Goal: Information Seeking & Learning: Find contact information

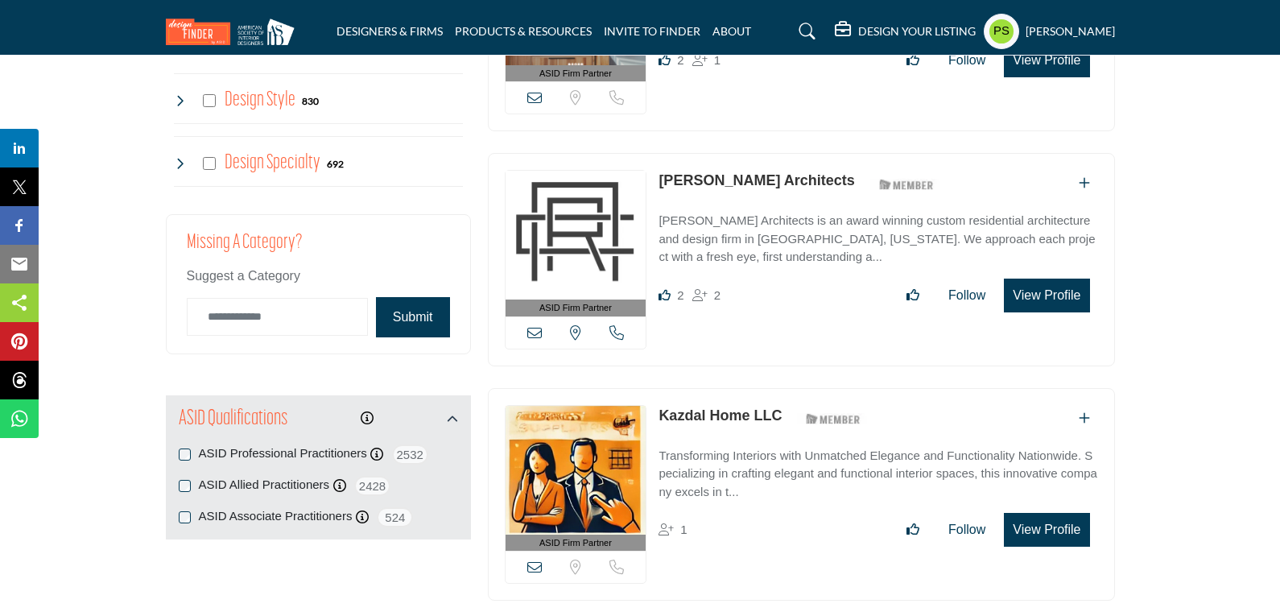
scroll to position [1530, 0]
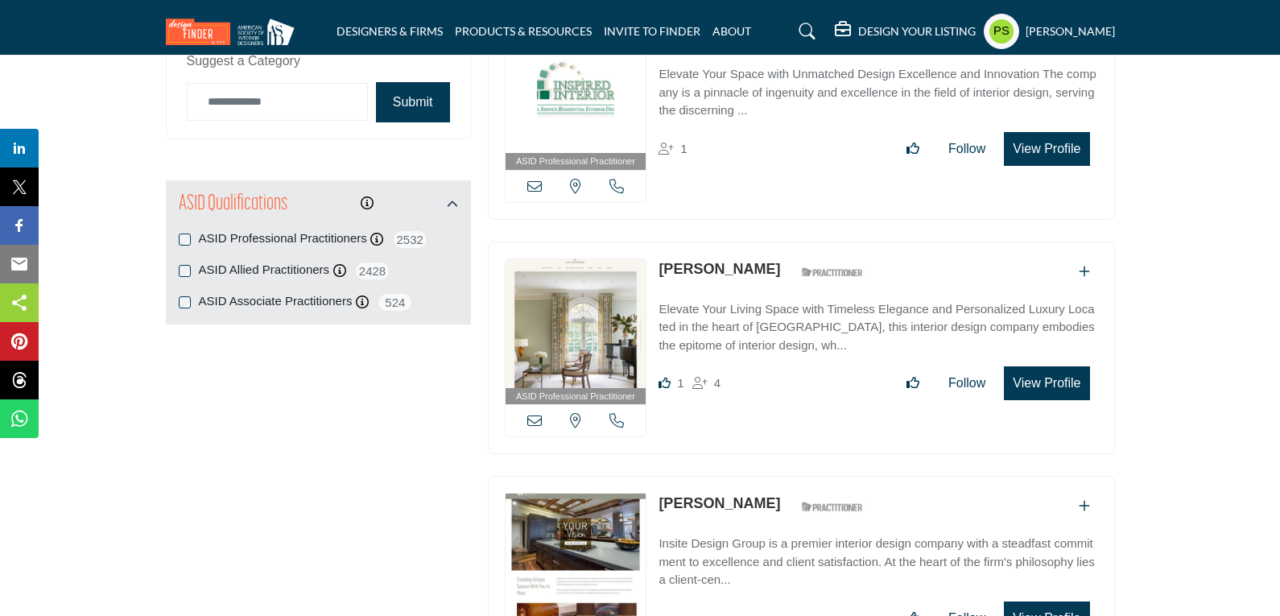
scroll to position [1771, 0]
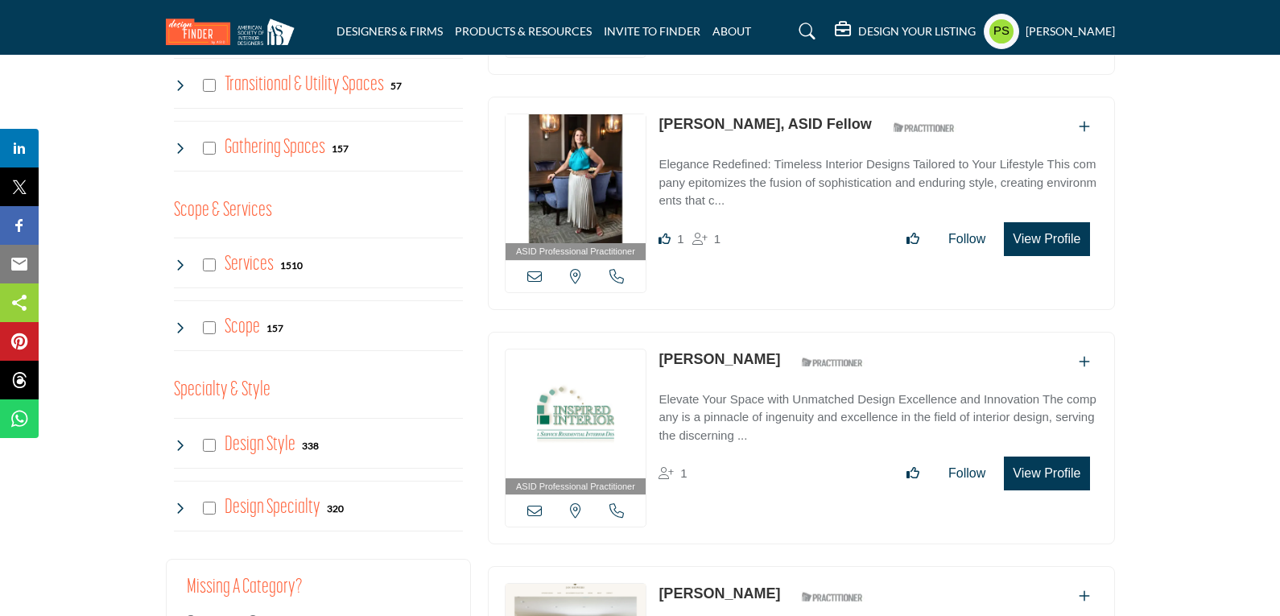
scroll to position [1610, 0]
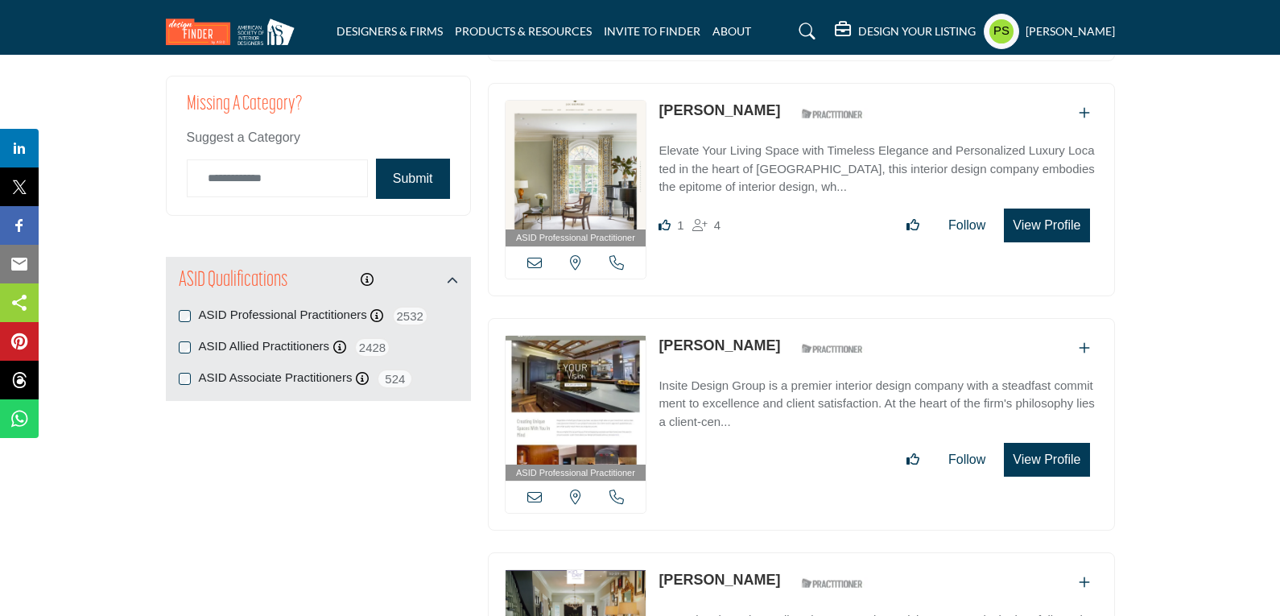
click at [605, 376] on img at bounding box center [576, 400] width 141 height 129
drag, startPoint x: 655, startPoint y: 343, endPoint x: 764, endPoint y: 352, distance: 109.0
click at [764, 352] on div "ASID Professional Practitioner ASID Professional Practitioners have successfull…" at bounding box center [801, 424] width 627 height 213
click at [898, 328] on div "ASID Professional Practitioner ASID Professional Practitioners have successfull…" at bounding box center [801, 424] width 627 height 213
click at [535, 491] on icon at bounding box center [534, 496] width 14 height 14
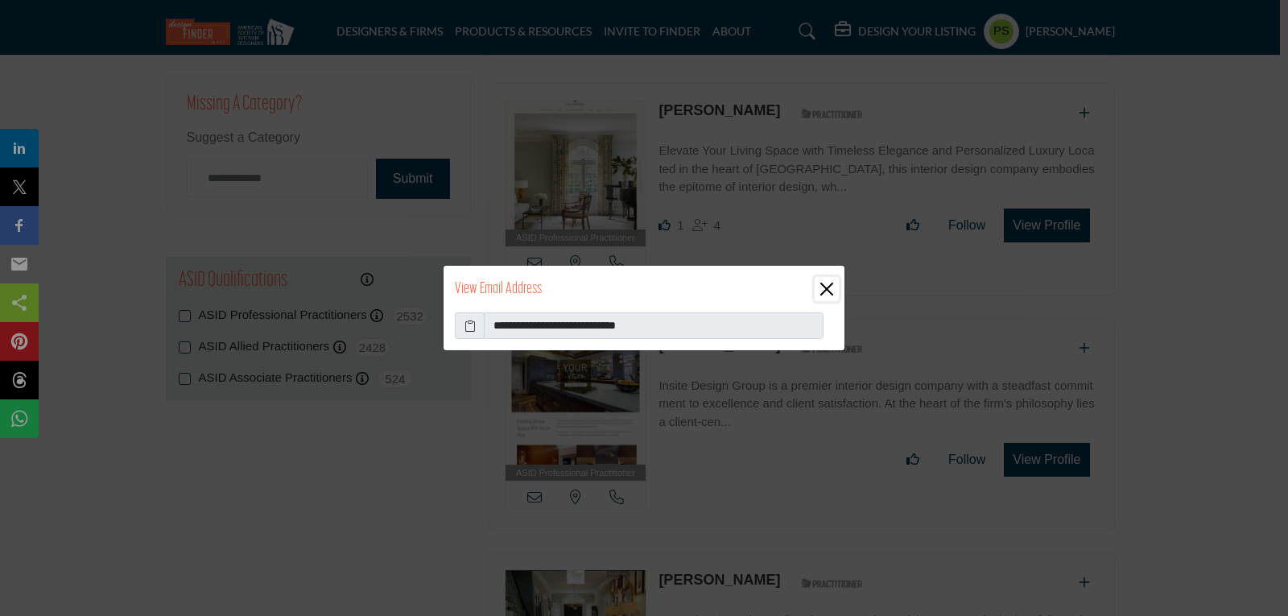
click at [820, 294] on button "Close" at bounding box center [827, 289] width 24 height 24
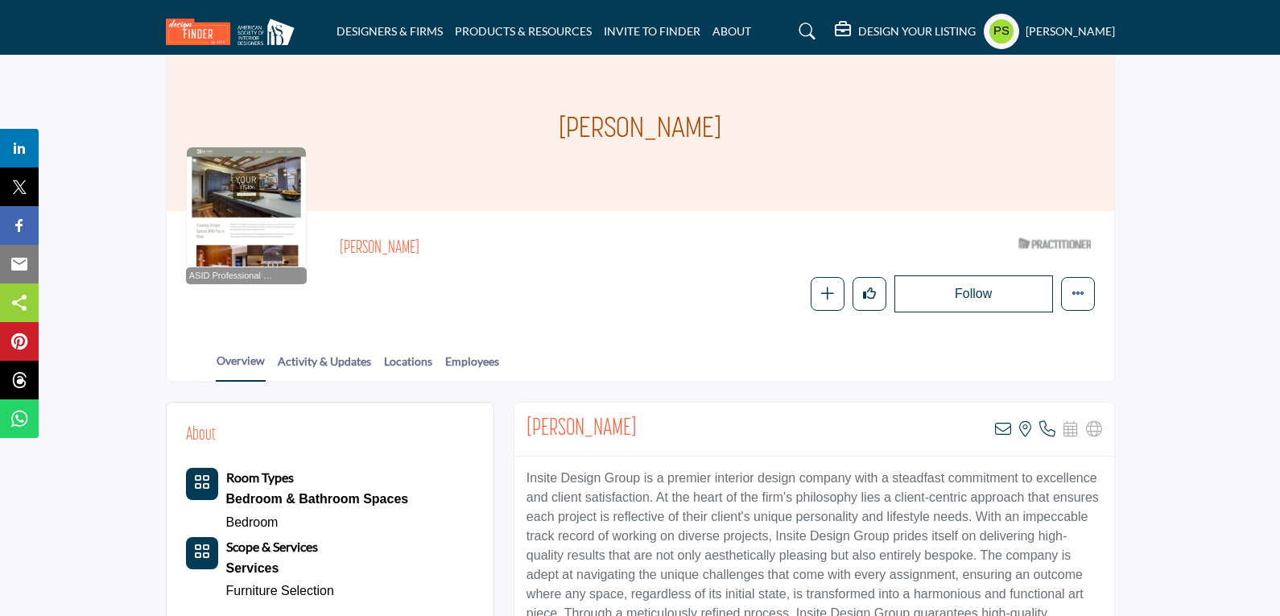
scroll to position [81, 0]
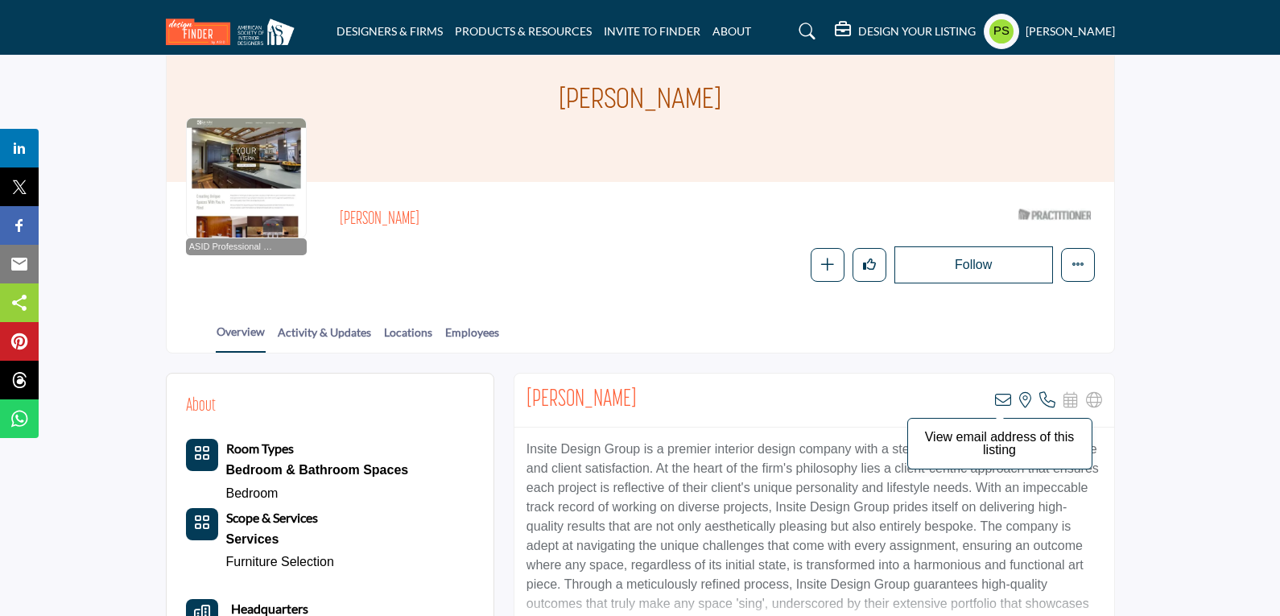
click at [1005, 401] on icon at bounding box center [1003, 400] width 16 height 16
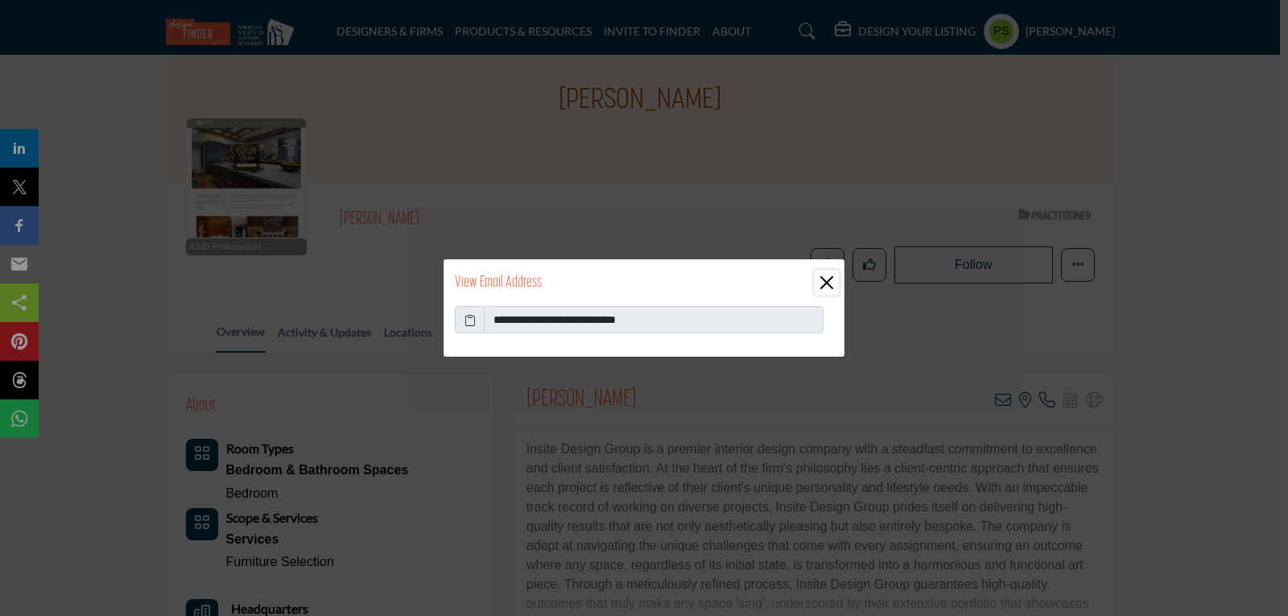
click at [825, 287] on button "Close" at bounding box center [827, 283] width 24 height 24
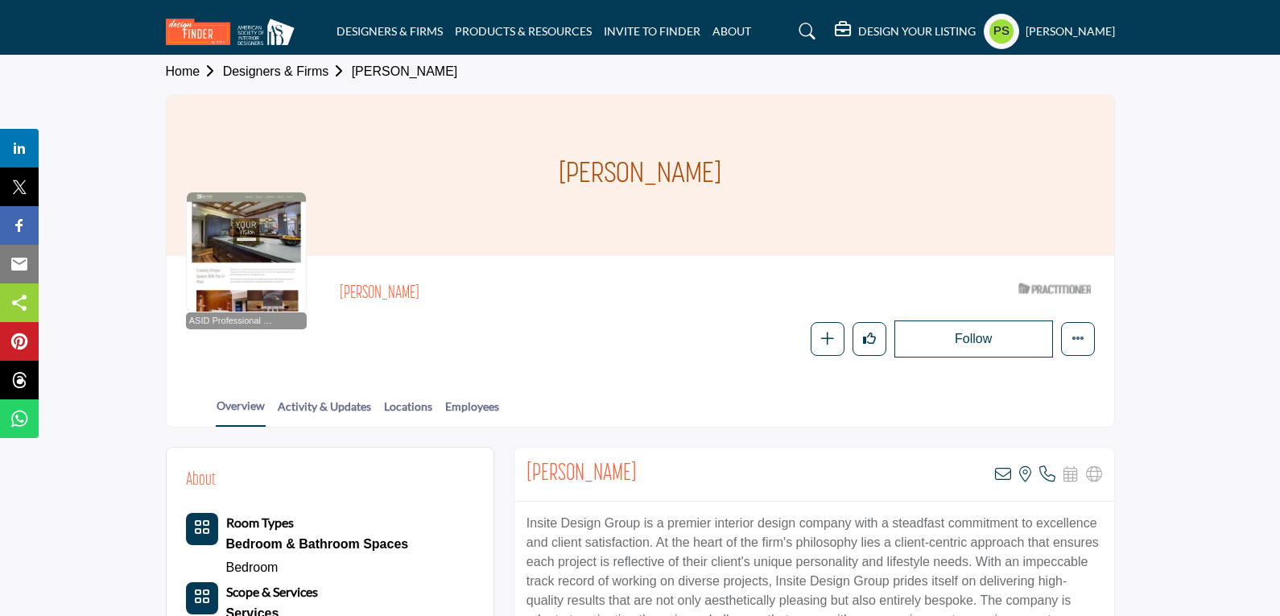
scroll to position [0, 0]
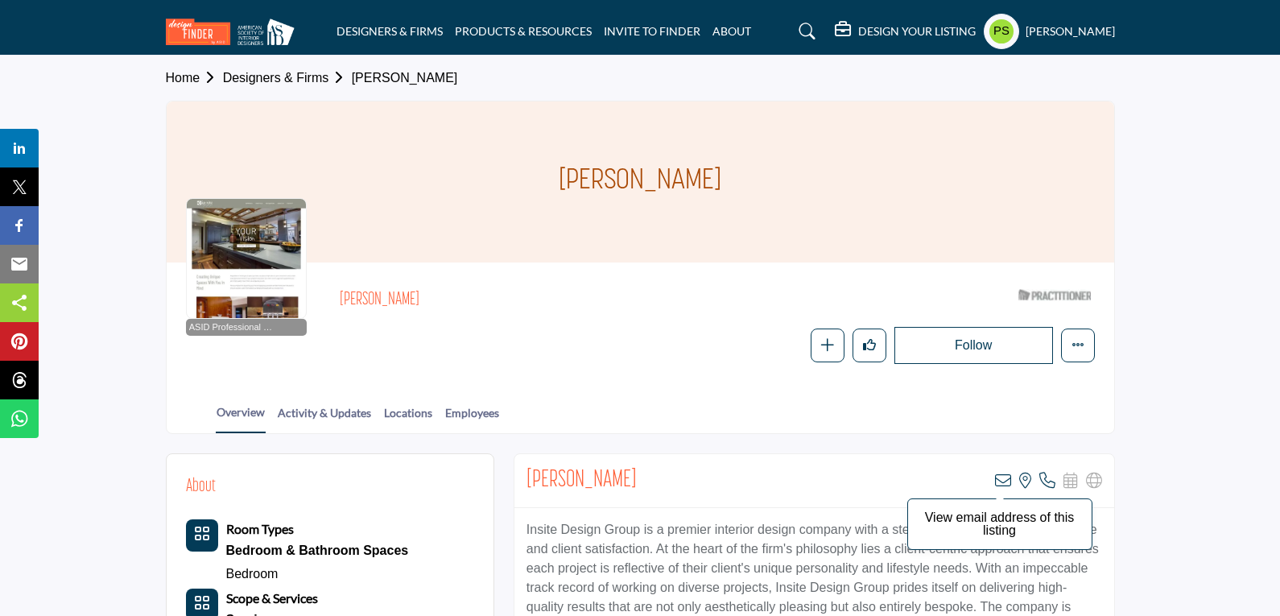
click at [1007, 475] on icon at bounding box center [1003, 481] width 16 height 16
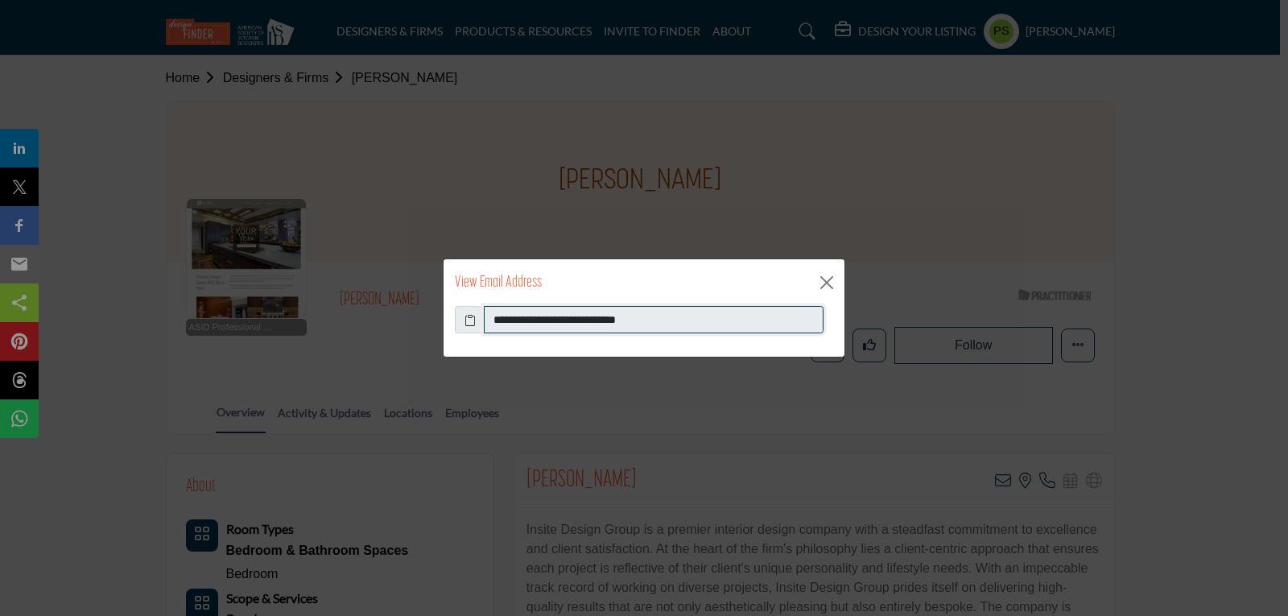
drag, startPoint x: 493, startPoint y: 317, endPoint x: 669, endPoint y: 318, distance: 176.3
click at [669, 318] on input "**********" at bounding box center [654, 319] width 340 height 27
click at [832, 282] on button "Close" at bounding box center [827, 283] width 24 height 24
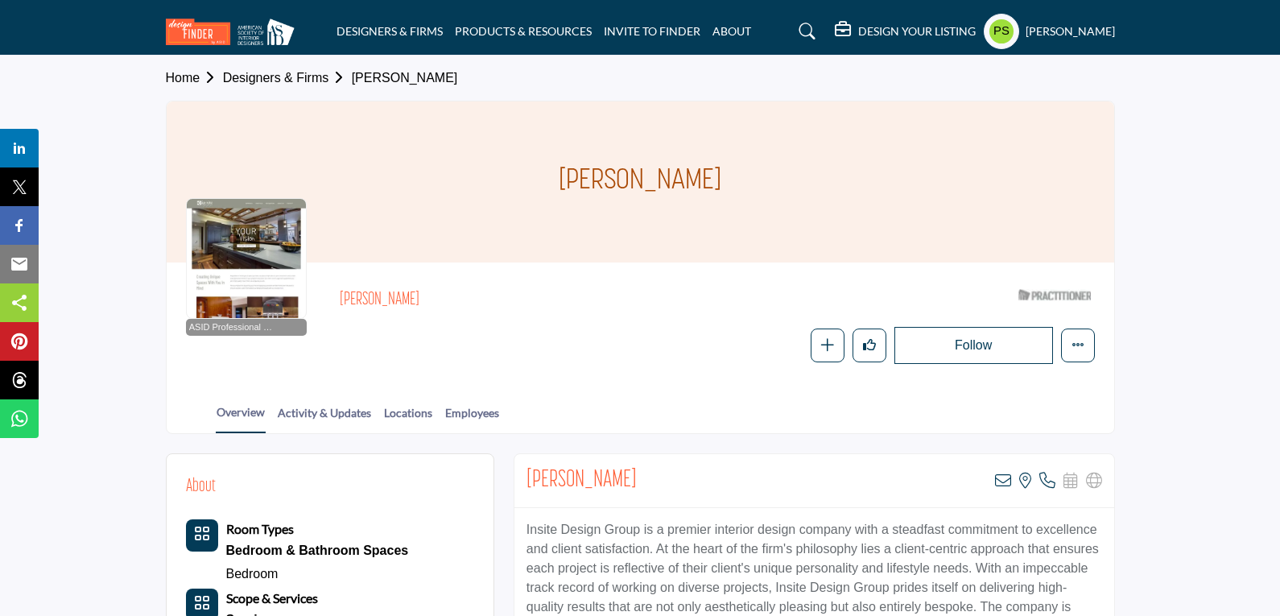
drag, startPoint x: 522, startPoint y: 475, endPoint x: 674, endPoint y: 481, distance: 152.3
click at [674, 481] on div "Colleen Johnson View email address of this listing View the location of this li…" at bounding box center [814, 481] width 600 height 54
